Goal: Transaction & Acquisition: Register for event/course

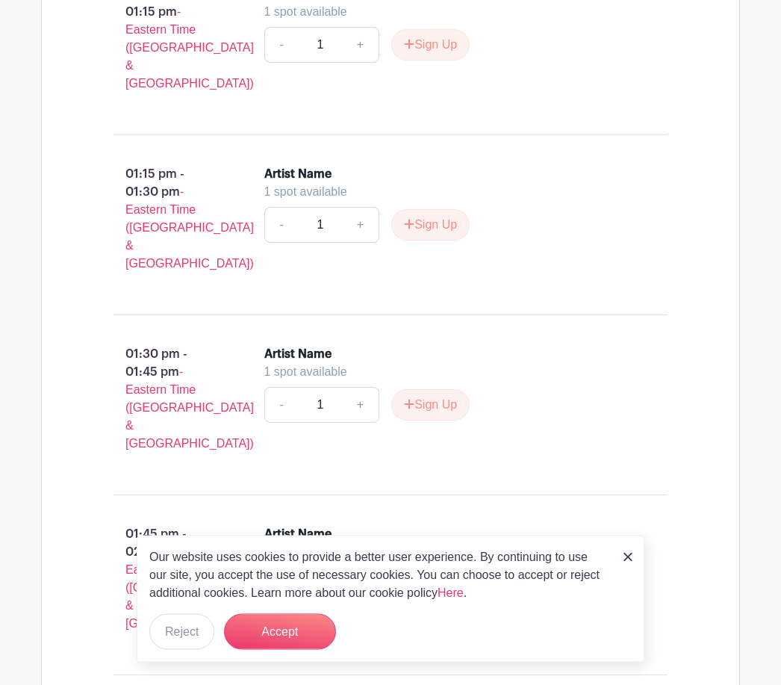
scroll to position [4055, 0]
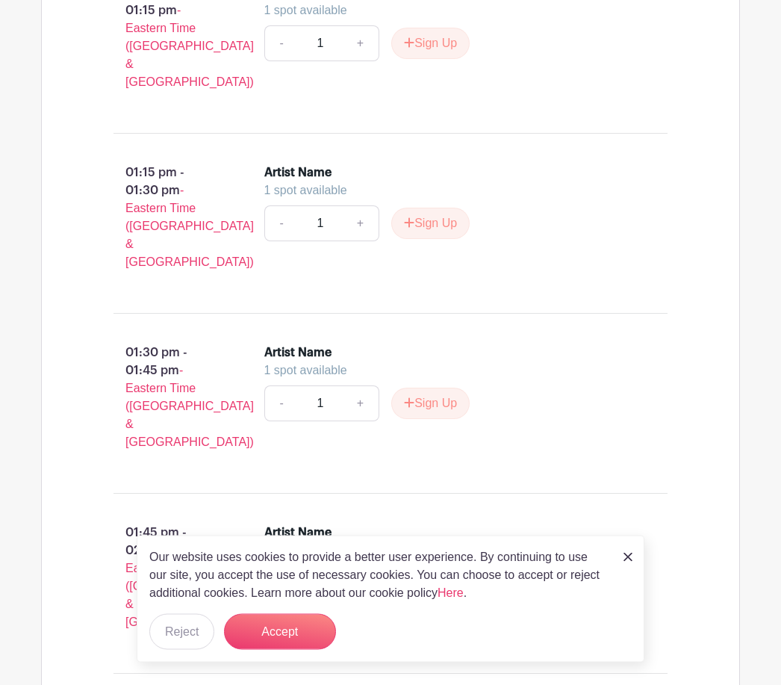
click at [296, 650] on button "Accept" at bounding box center [280, 632] width 112 height 36
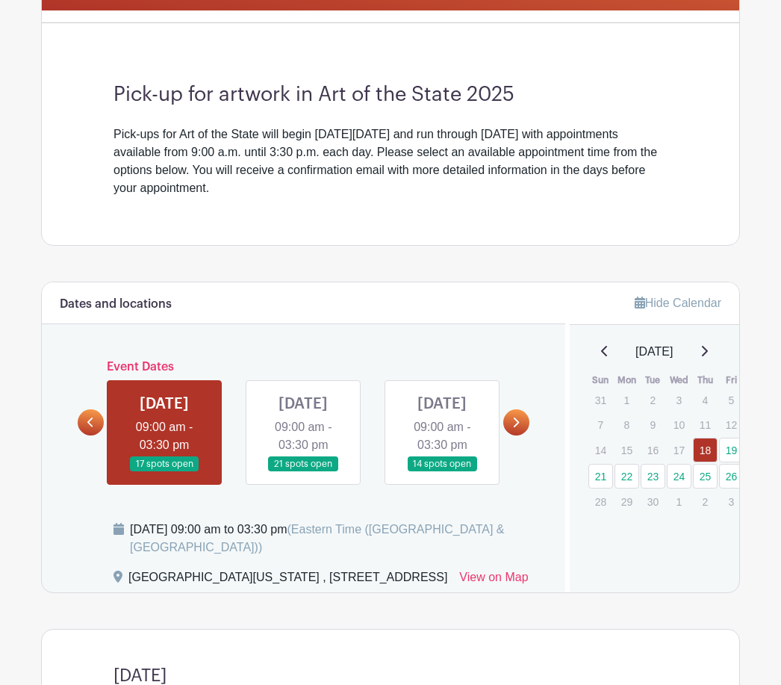
scroll to position [366, 0]
click at [523, 431] on link at bounding box center [516, 422] width 26 height 26
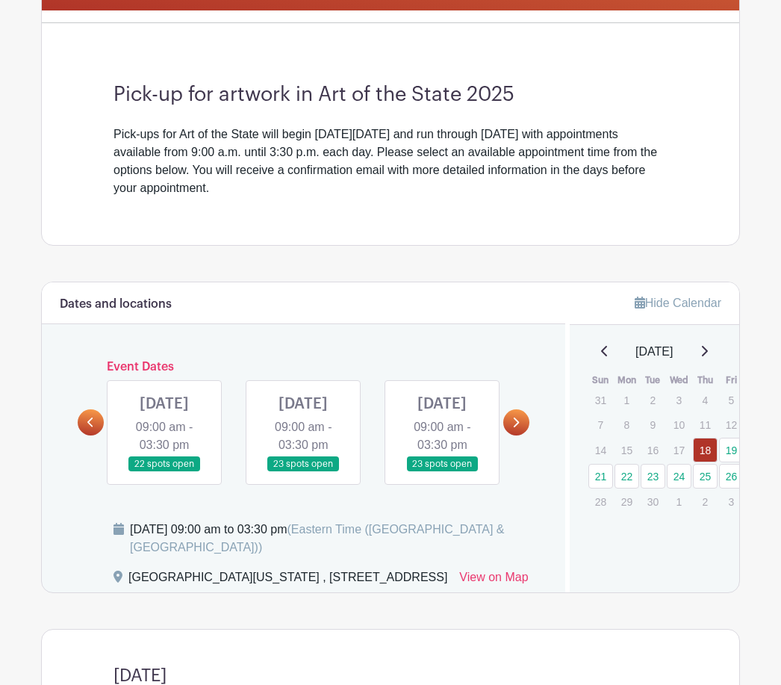
click at [303, 472] on link at bounding box center [303, 472] width 0 height 0
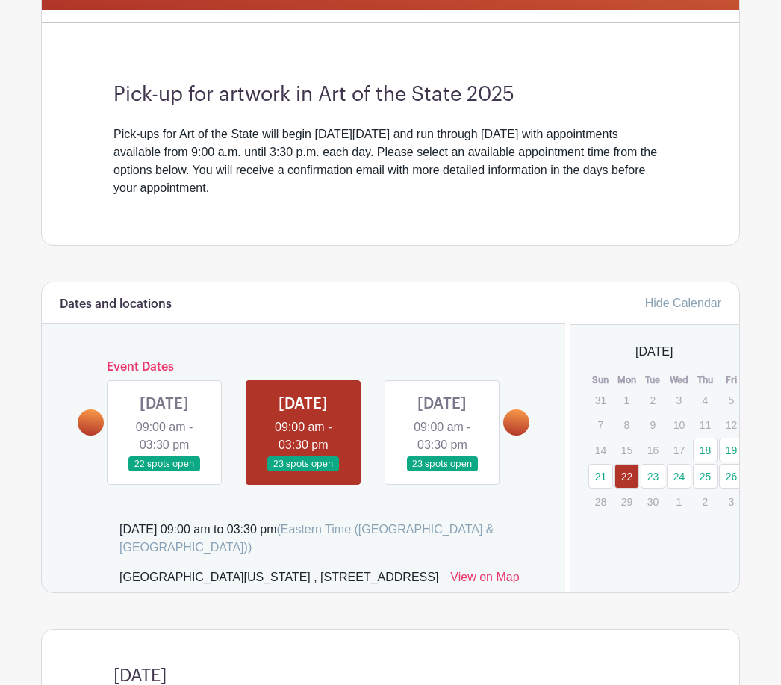
click at [303, 472] on link at bounding box center [303, 472] width 0 height 0
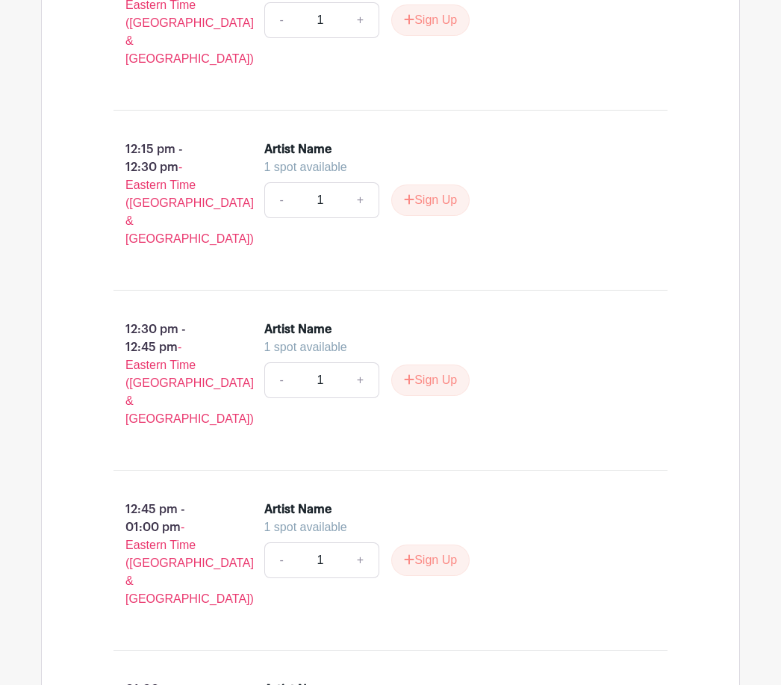
scroll to position [3300, 0]
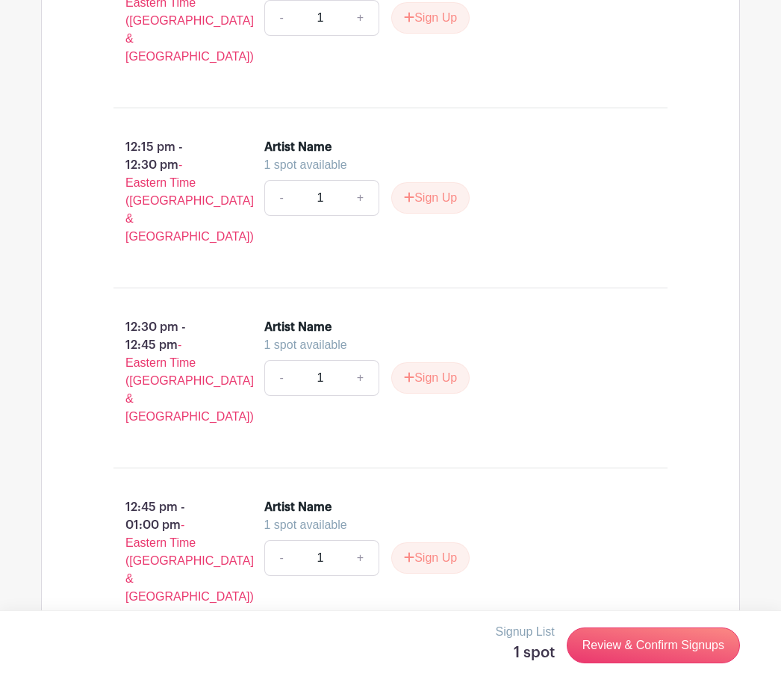
click at [670, 663] on link "Review & Confirm Signups" at bounding box center [653, 645] width 173 height 36
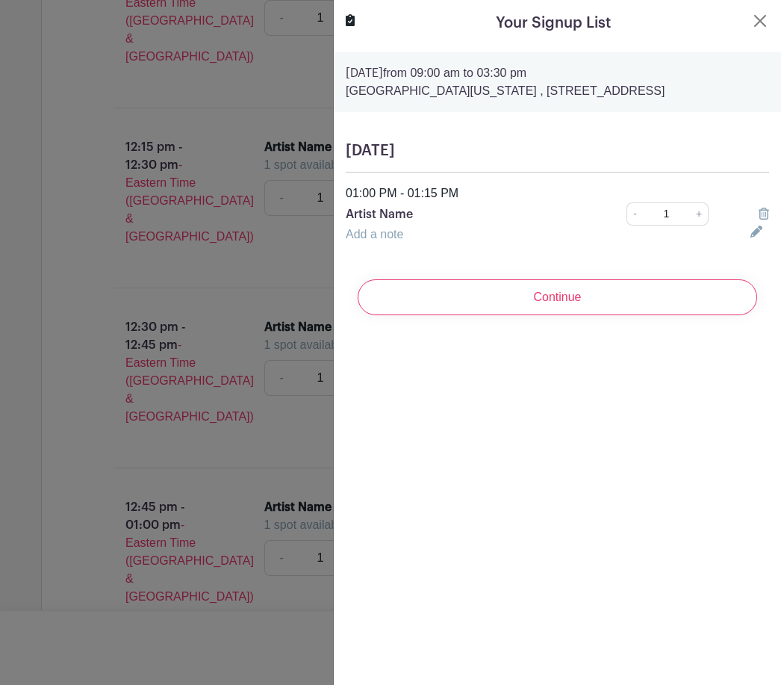
click at [403, 217] on p "Artist Name" at bounding box center [466, 214] width 240 height 18
click at [569, 303] on input "Continue" at bounding box center [558, 297] width 400 height 36
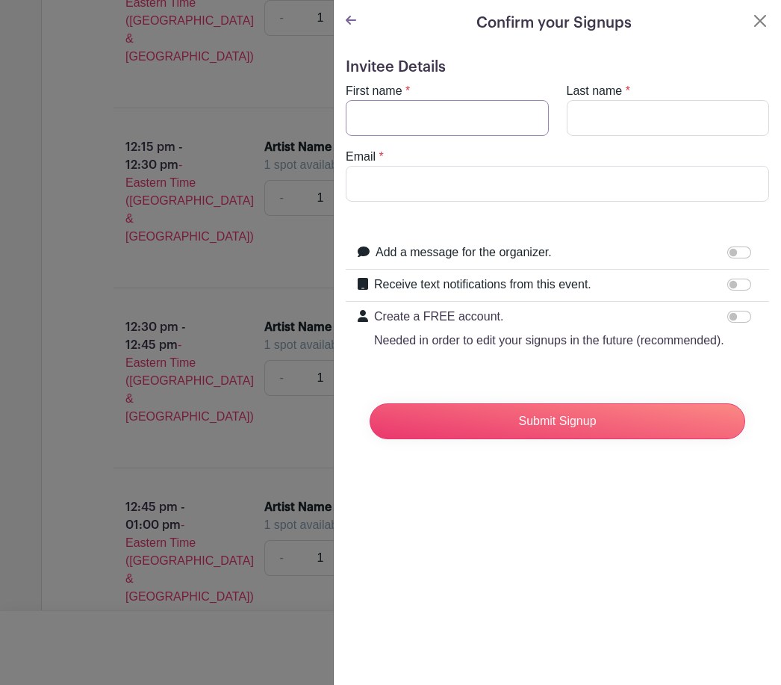
click at [391, 117] on input "First name" at bounding box center [447, 118] width 203 height 36
type input "[PERSON_NAME]"
click at [625, 127] on input "Last name" at bounding box center [668, 118] width 203 height 36
type input "Forsyth"
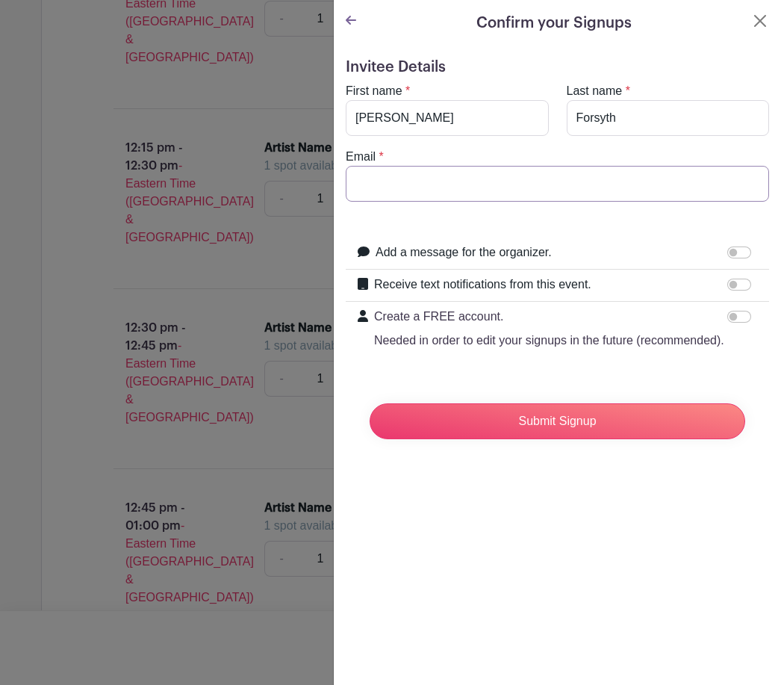
click at [408, 178] on input "Email" at bounding box center [558, 184] width 424 height 36
type input "amf"
type input "[EMAIL_ADDRESS][DOMAIN_NAME]"
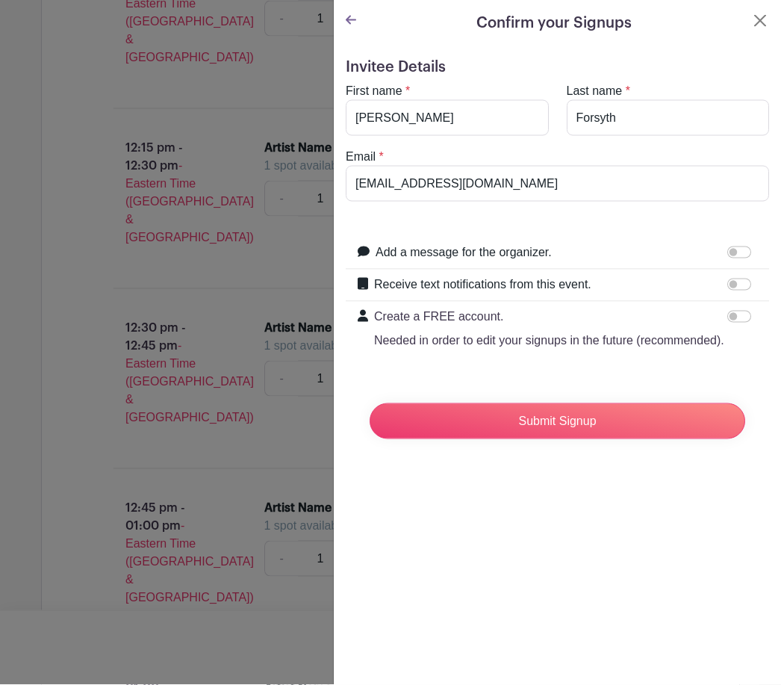
click at [584, 422] on input "Submit Signup" at bounding box center [558, 421] width 376 height 36
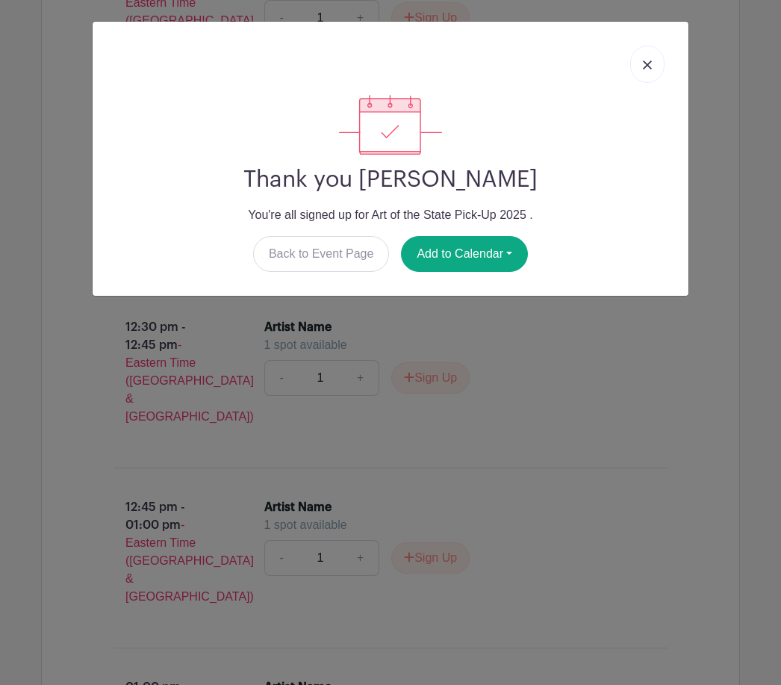
click at [656, 61] on link at bounding box center [647, 64] width 34 height 37
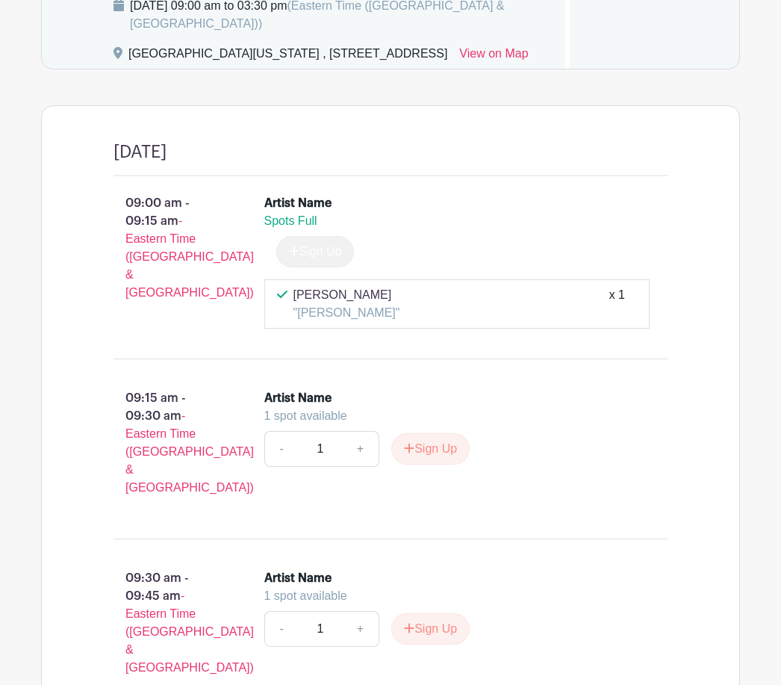
scroll to position [891, 0]
